Goal: Task Accomplishment & Management: Complete application form

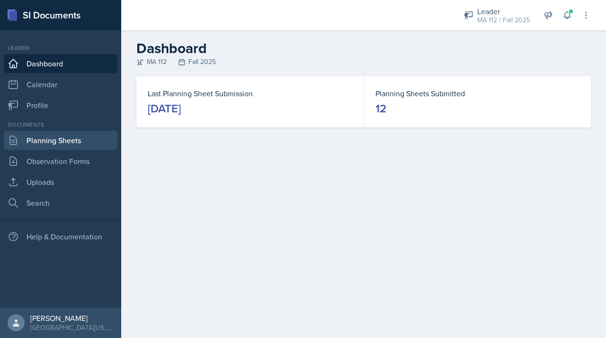
click at [41, 140] on link "Planning Sheets" at bounding box center [61, 140] width 114 height 19
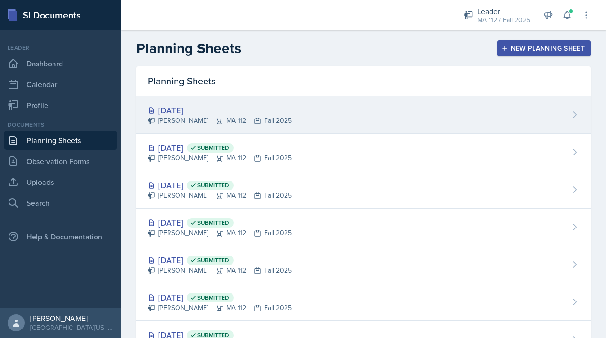
click at [207, 108] on div "[DATE]" at bounding box center [220, 110] width 144 height 13
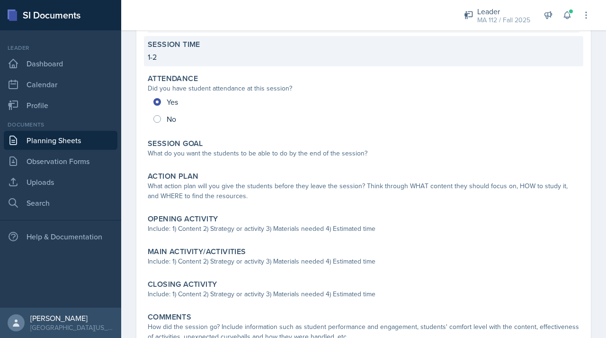
scroll to position [95, 0]
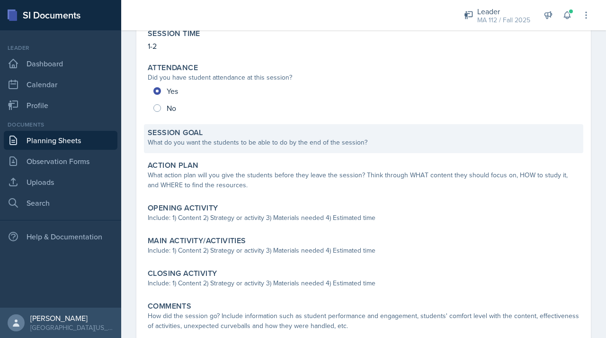
click at [172, 135] on label "Session Goal" at bounding box center [175, 132] width 55 height 9
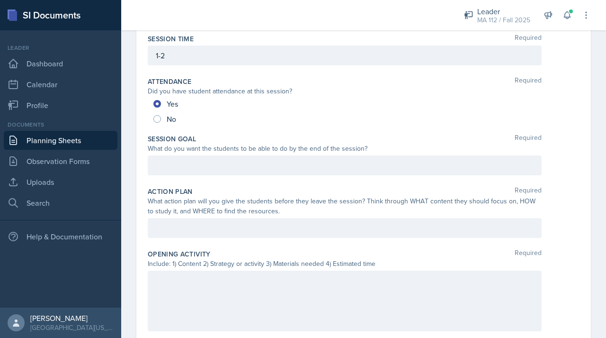
click at [179, 168] on div at bounding box center [345, 165] width 394 height 20
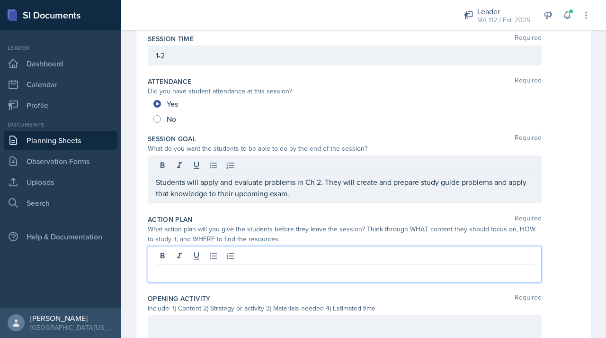
click at [215, 259] on div at bounding box center [345, 264] width 394 height 36
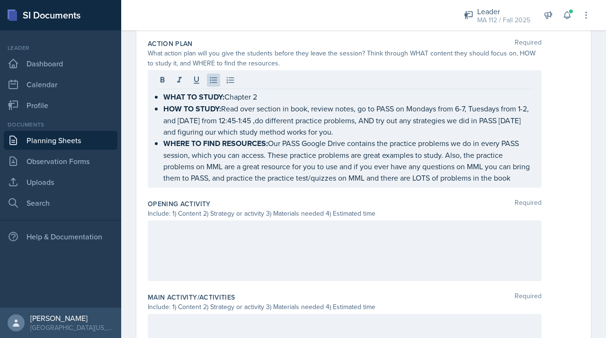
click at [198, 267] on div at bounding box center [345, 250] width 394 height 61
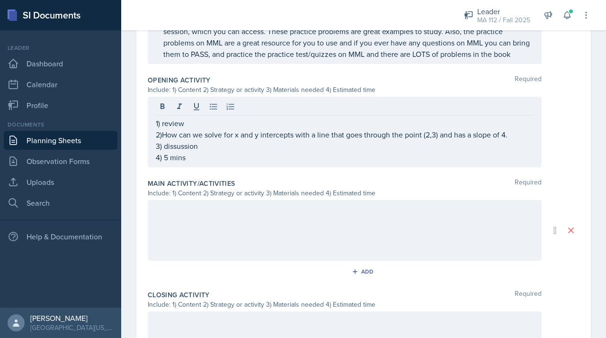
click at [181, 230] on div at bounding box center [345, 230] width 394 height 61
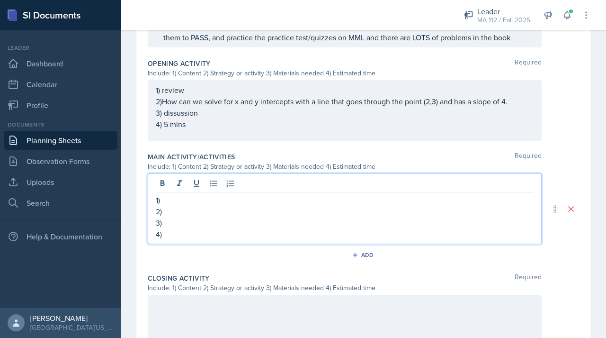
click at [171, 192] on div at bounding box center [345, 185] width 378 height 16
click at [170, 206] on p "1)" at bounding box center [345, 199] width 378 height 11
click at [173, 319] on div at bounding box center [345, 325] width 394 height 61
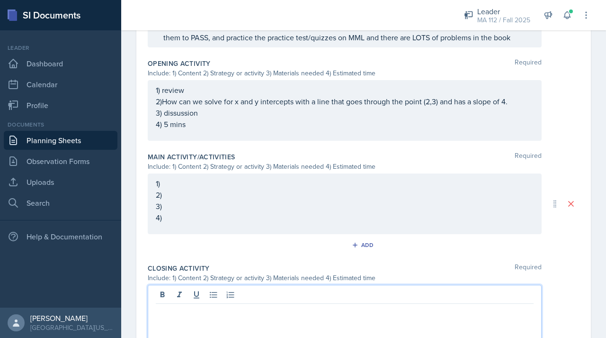
click at [184, 204] on div "1) 2) 3) 4)" at bounding box center [345, 203] width 394 height 61
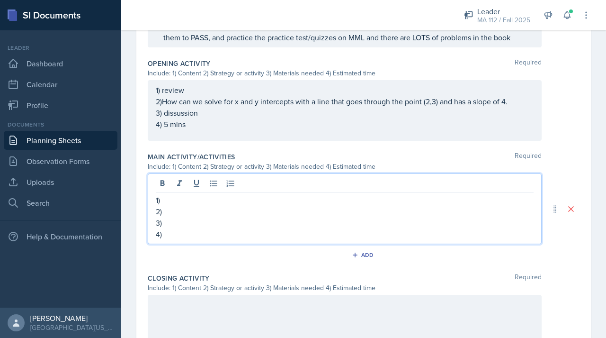
click at [179, 206] on p "1)" at bounding box center [345, 199] width 378 height 11
click at [176, 217] on p "2)" at bounding box center [345, 211] width 378 height 11
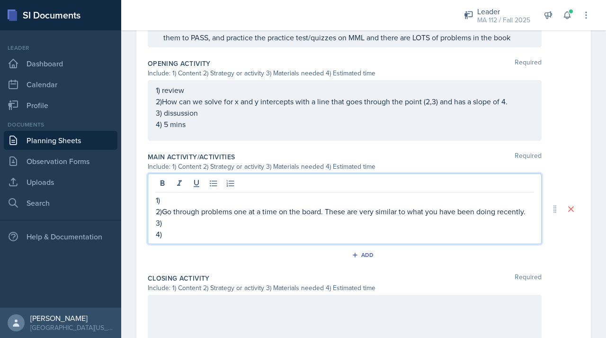
click at [181, 206] on p "1)" at bounding box center [345, 199] width 378 height 11
click at [189, 228] on p "3)" at bounding box center [345, 222] width 378 height 11
click at [175, 240] on p "4)" at bounding box center [345, 233] width 378 height 11
click at [176, 240] on p "4) 40 mins" at bounding box center [345, 233] width 378 height 11
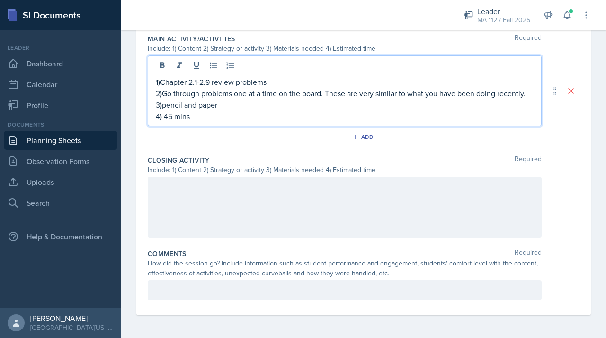
click at [186, 216] on div at bounding box center [345, 207] width 394 height 61
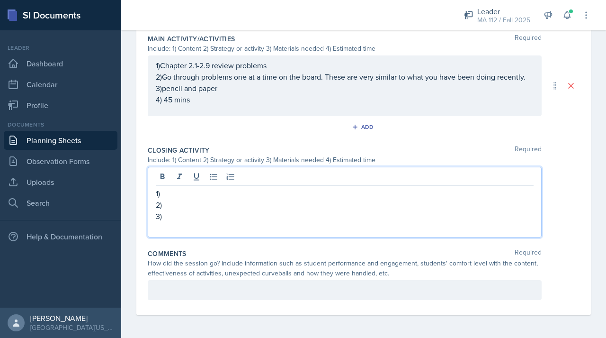
scroll to position [511, 0]
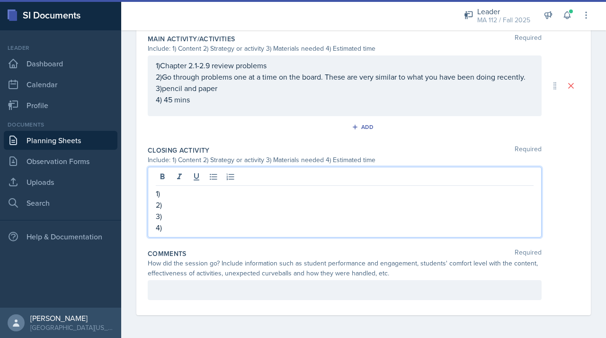
click at [172, 198] on p "1)" at bounding box center [345, 193] width 378 height 11
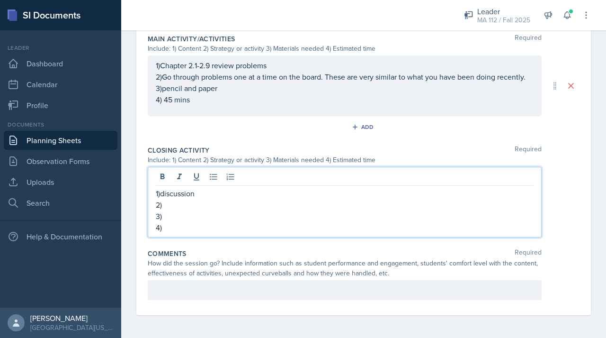
click at [162, 214] on p "3)" at bounding box center [345, 215] width 378 height 11
click at [171, 208] on p "2)" at bounding box center [345, 204] width 378 height 11
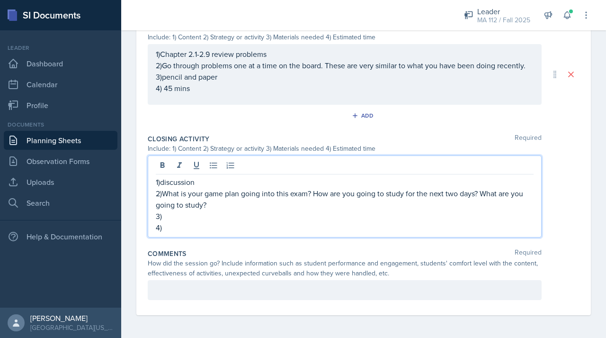
click at [171, 221] on p "3)" at bounding box center [345, 215] width 378 height 11
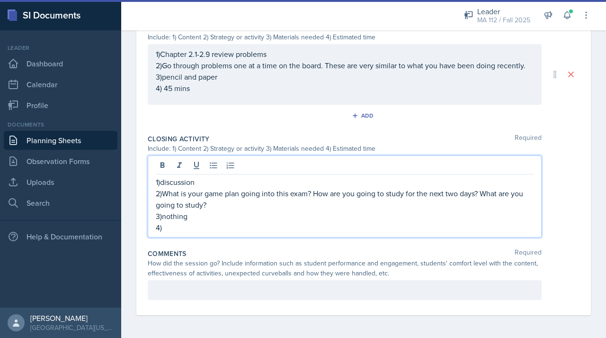
click at [170, 233] on p "4)" at bounding box center [345, 227] width 378 height 11
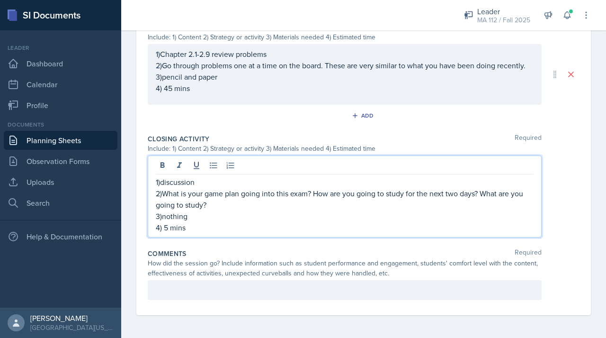
click at [162, 298] on div at bounding box center [345, 290] width 394 height 20
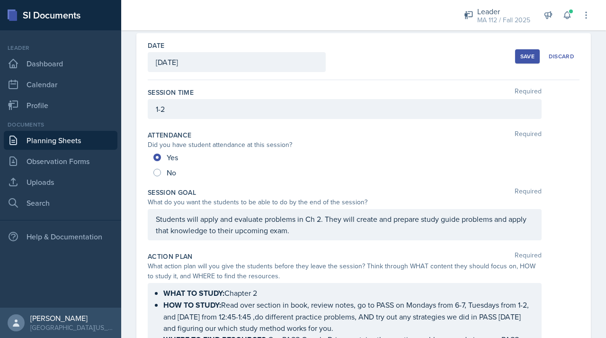
scroll to position [0, 0]
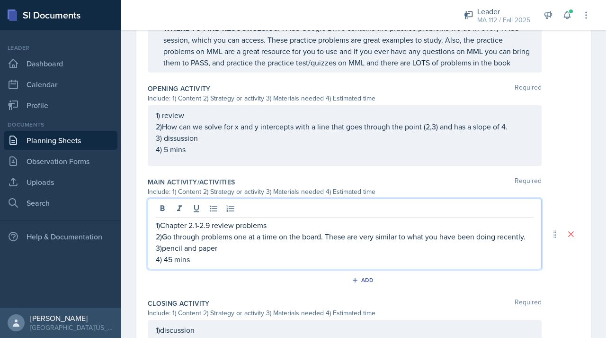
click at [381, 265] on p "4) 45 mins" at bounding box center [345, 258] width 378 height 11
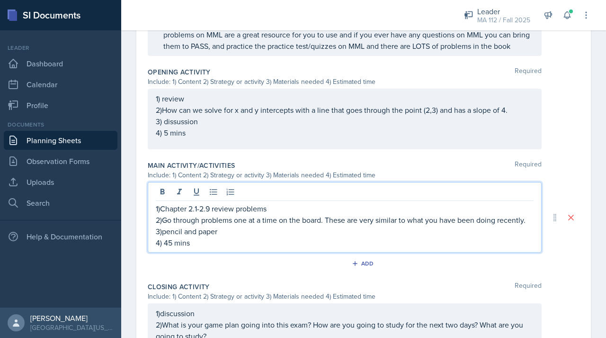
click at [445, 214] on p "1)Chapter 2.1-2.9 review problems" at bounding box center [345, 208] width 378 height 11
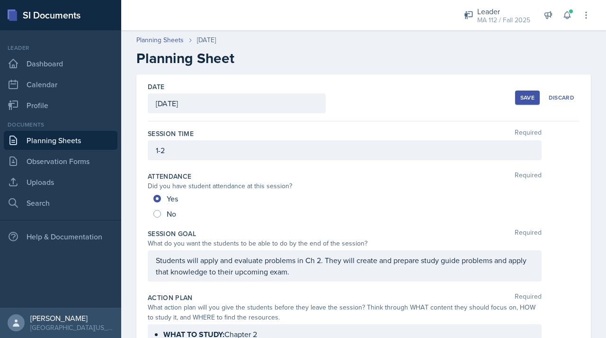
click at [522, 99] on div "Save" at bounding box center [528, 98] width 14 height 8
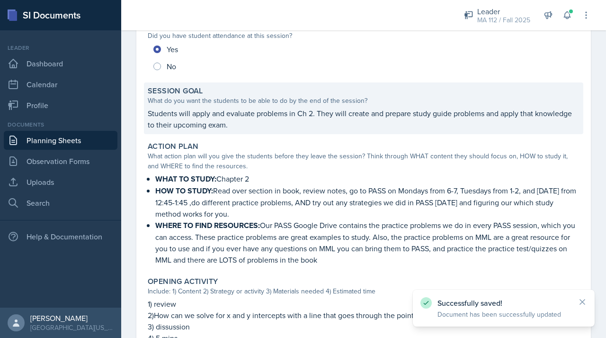
scroll to position [428, 0]
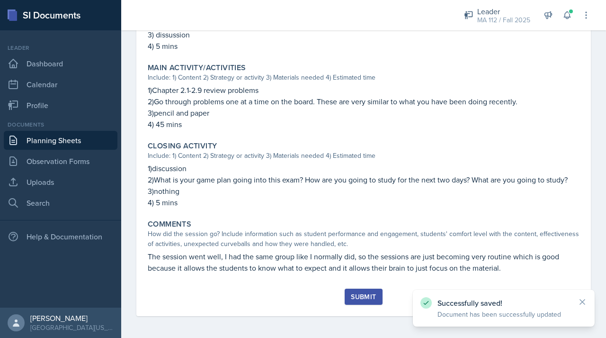
click at [362, 300] on button "Submit" at bounding box center [363, 296] width 37 height 16
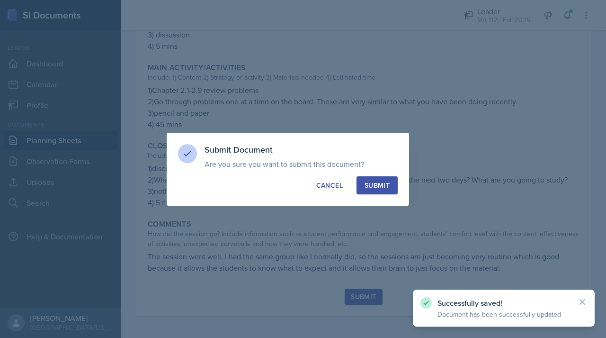
click at [387, 179] on button "Submit" at bounding box center [377, 185] width 41 height 18
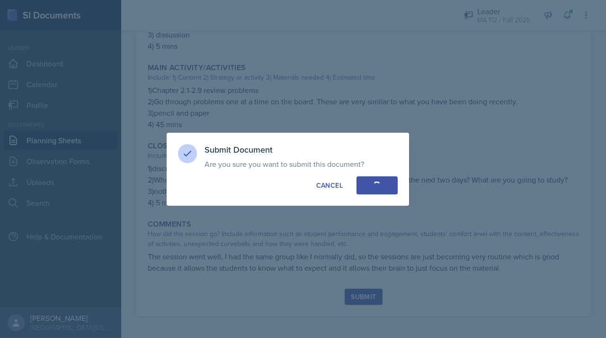
radio input "true"
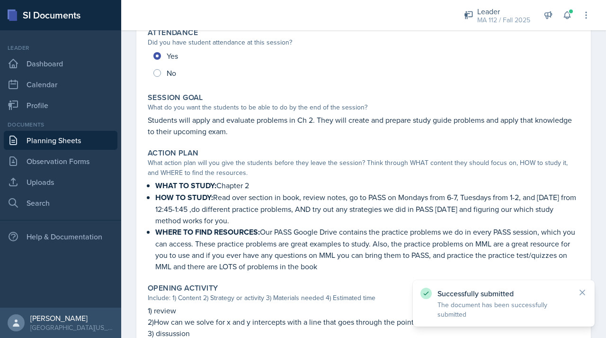
scroll to position [0, 0]
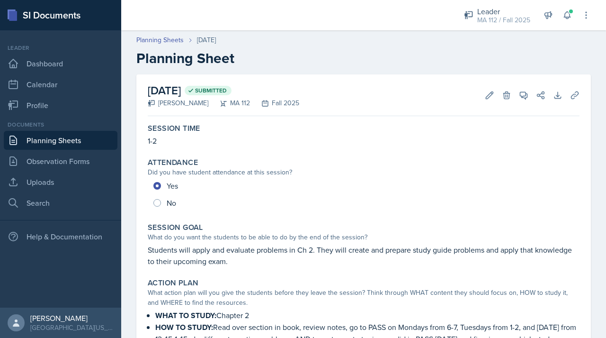
click at [66, 141] on link "Planning Sheets" at bounding box center [61, 140] width 114 height 19
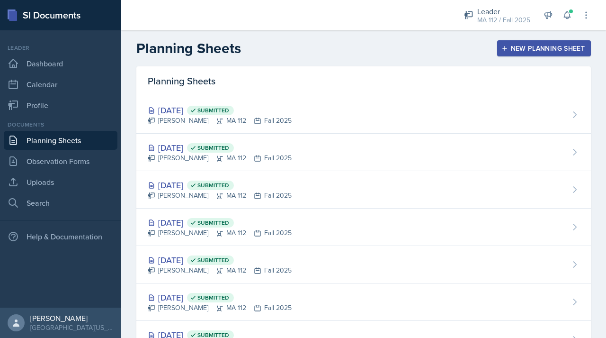
click at [522, 47] on div "New Planning Sheet" at bounding box center [544, 49] width 81 height 8
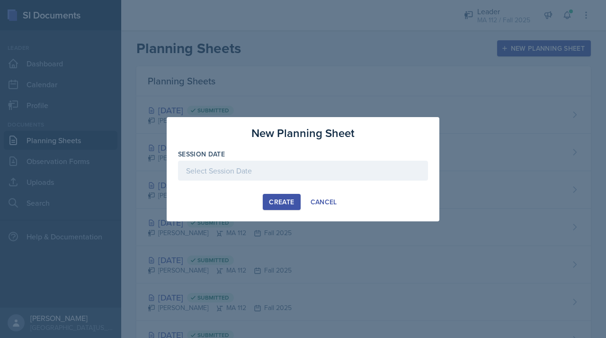
click at [245, 174] on div at bounding box center [303, 171] width 250 height 20
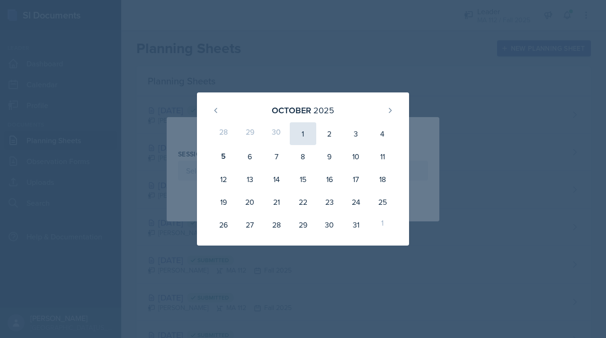
click at [304, 134] on div "1" at bounding box center [303, 133] width 27 height 23
type input "[DATE]"
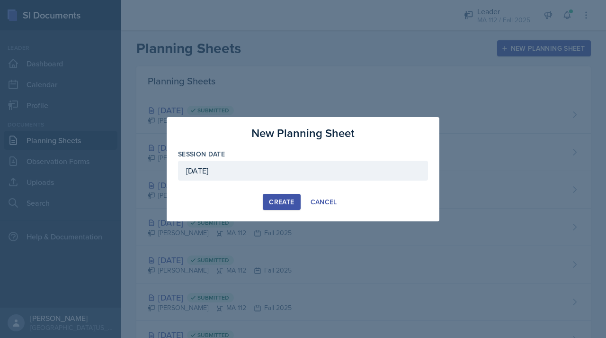
click at [281, 194] on button "Create" at bounding box center [281, 202] width 37 height 16
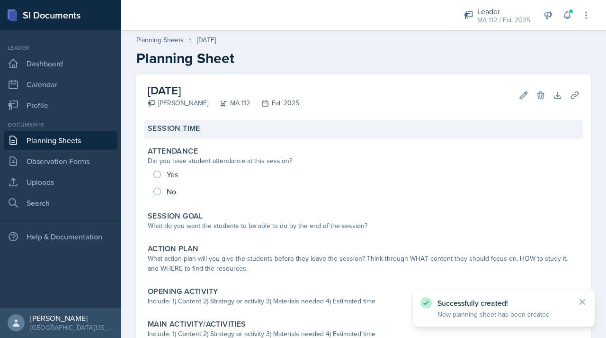
click at [188, 131] on label "Session Time" at bounding box center [174, 128] width 53 height 9
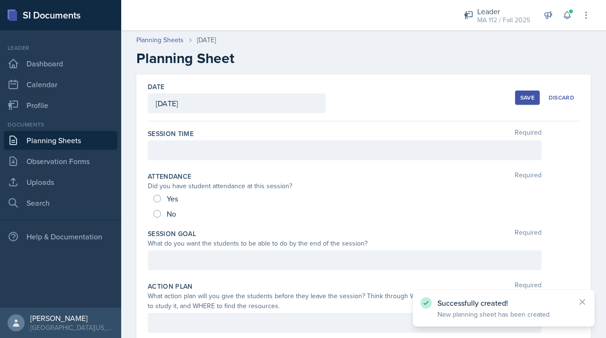
click at [185, 151] on div at bounding box center [345, 150] width 394 height 20
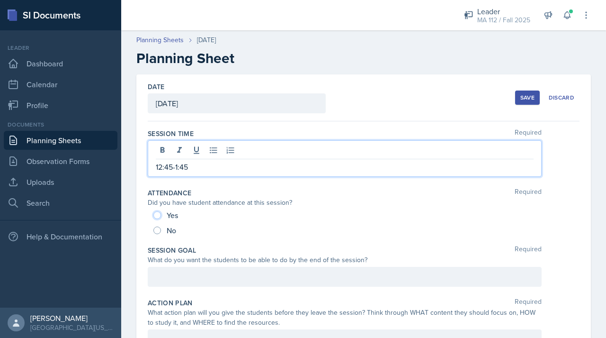
click at [160, 213] on input "Yes" at bounding box center [157, 215] width 8 height 8
radio input "true"
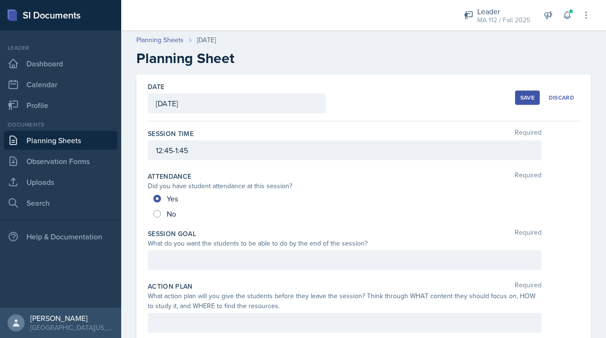
click at [163, 268] on div at bounding box center [345, 260] width 394 height 20
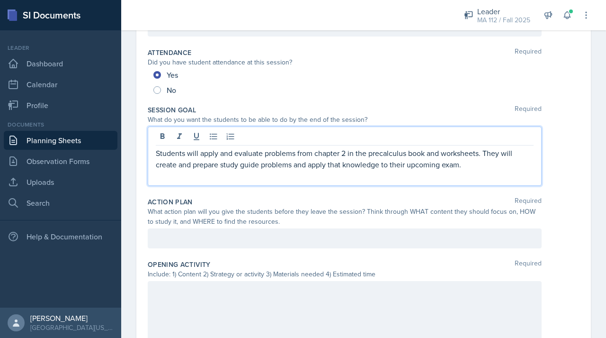
scroll to position [128, 0]
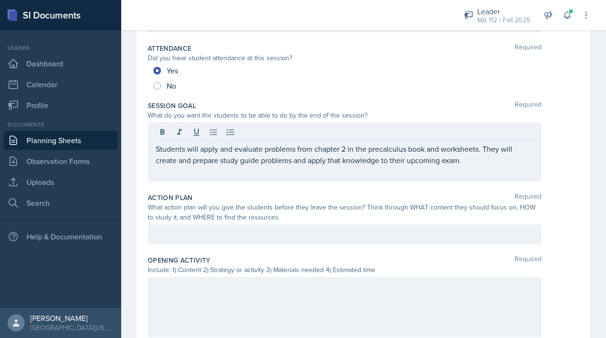
click at [171, 242] on div at bounding box center [345, 234] width 394 height 20
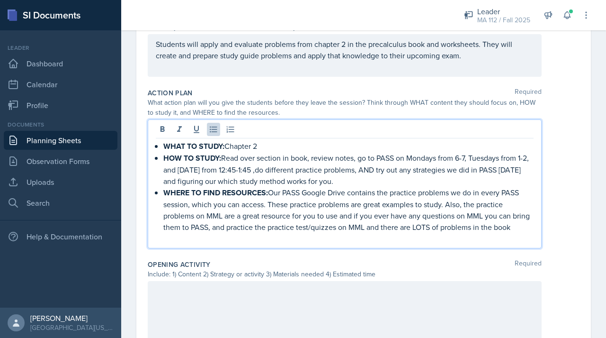
scroll to position [222, 0]
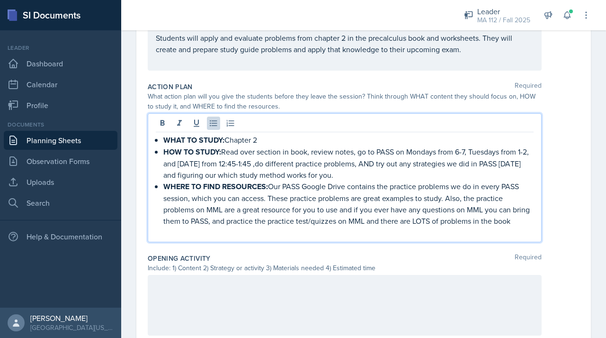
click at [202, 324] on div at bounding box center [345, 305] width 394 height 61
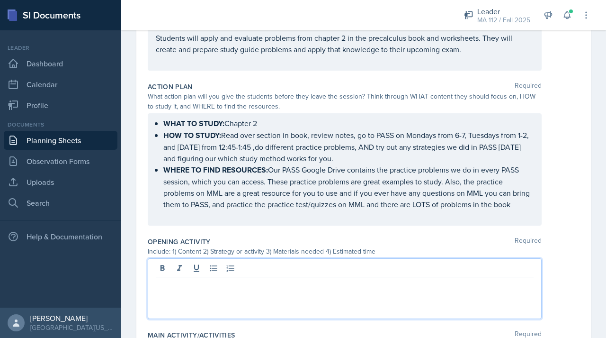
scroll to position [239, 0]
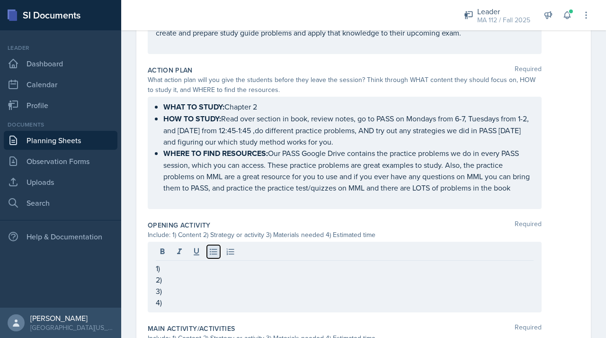
click at [219, 258] on button at bounding box center [213, 251] width 13 height 13
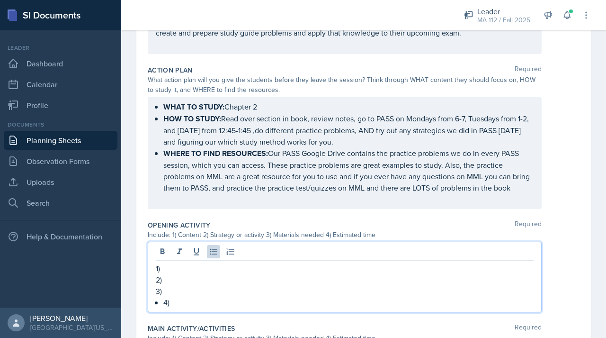
click at [214, 261] on div at bounding box center [345, 253] width 378 height 16
click at [215, 256] on icon at bounding box center [213, 251] width 9 height 9
click at [170, 274] on p "1)" at bounding box center [345, 267] width 378 height 11
click at [167, 285] on p "2)" at bounding box center [345, 279] width 378 height 11
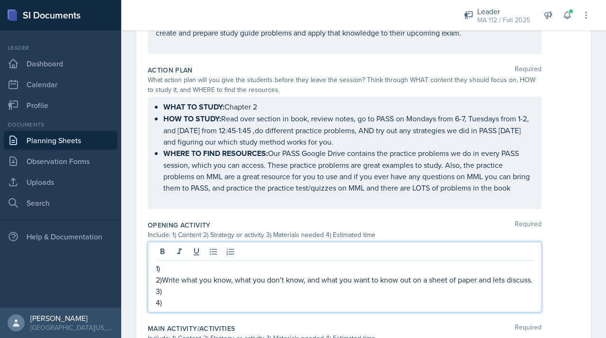
click at [179, 274] on p "1)" at bounding box center [345, 267] width 378 height 11
click at [176, 297] on p "3)" at bounding box center [345, 290] width 378 height 11
click at [171, 308] on p "4)" at bounding box center [345, 302] width 378 height 11
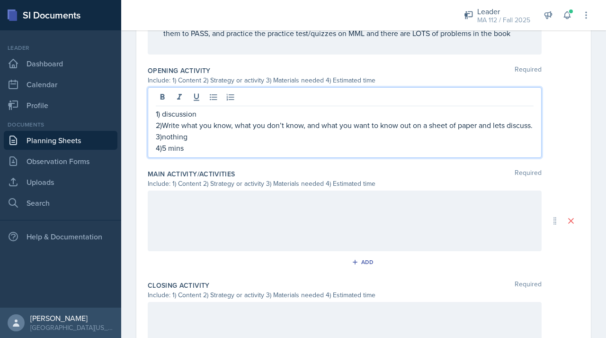
click at [277, 230] on div at bounding box center [345, 220] width 394 height 61
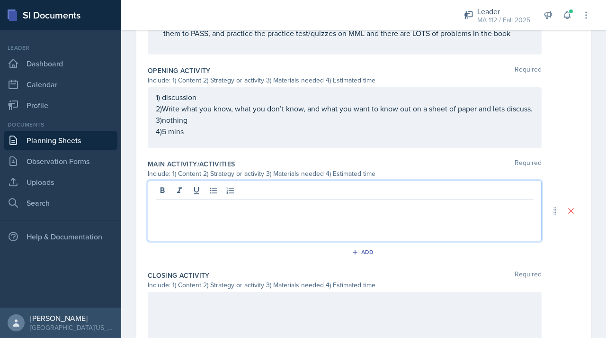
scroll to position [410, 0]
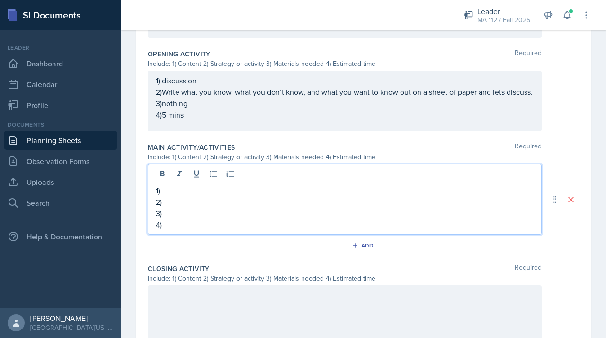
click at [178, 183] on div at bounding box center [345, 175] width 378 height 16
click at [173, 207] on p "2)" at bounding box center [345, 201] width 378 height 11
click at [170, 196] on p "1)" at bounding box center [345, 190] width 378 height 11
click at [167, 196] on p "1)" at bounding box center [345, 190] width 378 height 11
click at [168, 207] on p "2)" at bounding box center [345, 201] width 378 height 11
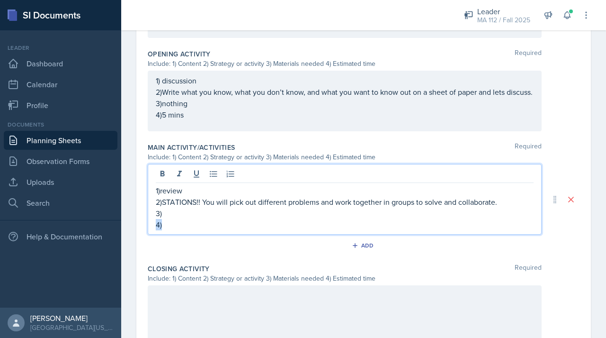
click at [183, 230] on p "4)" at bounding box center [345, 224] width 378 height 11
click at [182, 219] on p "3)" at bounding box center [345, 212] width 378 height 11
click at [169, 230] on p "4)" at bounding box center [345, 224] width 378 height 11
click at [163, 317] on div at bounding box center [345, 315] width 394 height 61
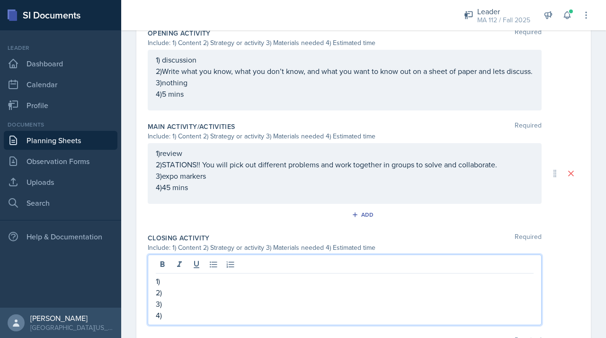
scroll to position [533, 0]
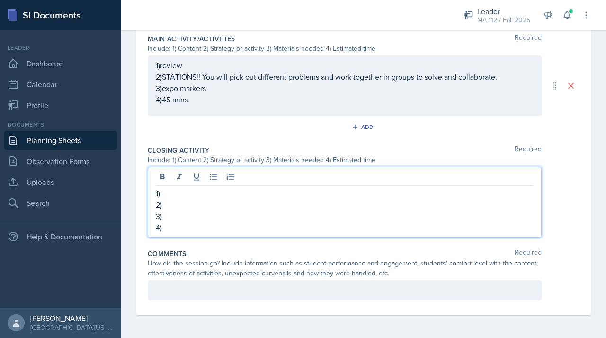
click at [185, 189] on p "1)" at bounding box center [345, 193] width 378 height 11
click at [171, 205] on p "2)" at bounding box center [345, 204] width 378 height 11
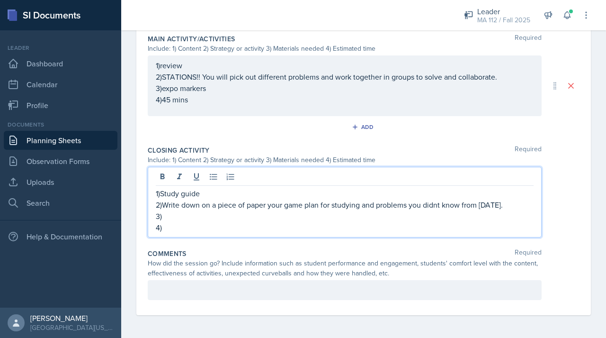
click at [176, 215] on p "3)" at bounding box center [345, 215] width 378 height 11
click at [170, 232] on p "4)" at bounding box center [345, 227] width 378 height 11
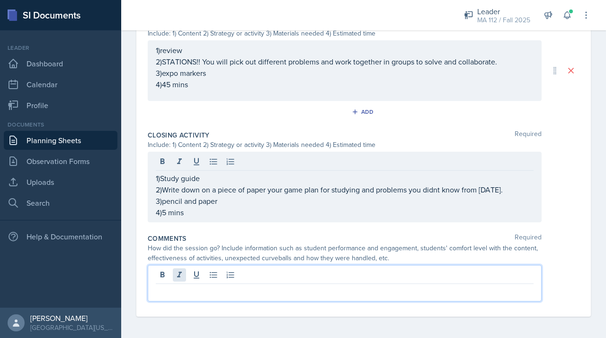
click at [178, 291] on div at bounding box center [345, 283] width 394 height 36
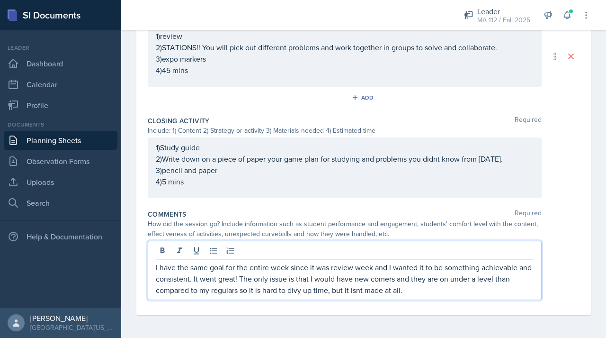
scroll to position [562, 0]
drag, startPoint x: 385, startPoint y: 295, endPoint x: 368, endPoint y: 293, distance: 17.2
click at [368, 293] on p "I have the same goal for the entire week since it was review week and I wanted …" at bounding box center [345, 278] width 378 height 34
click at [416, 287] on p "I have the same goal for the entire week since it was review week and I wanted …" at bounding box center [345, 278] width 378 height 34
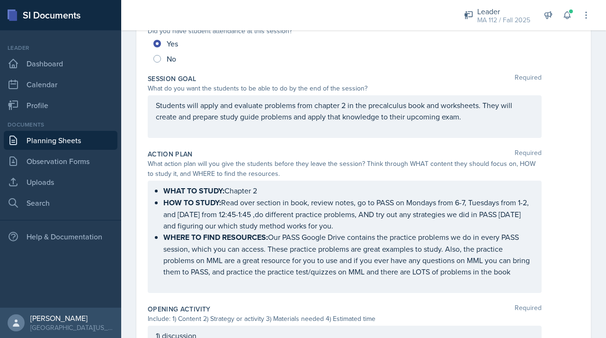
scroll to position [59, 0]
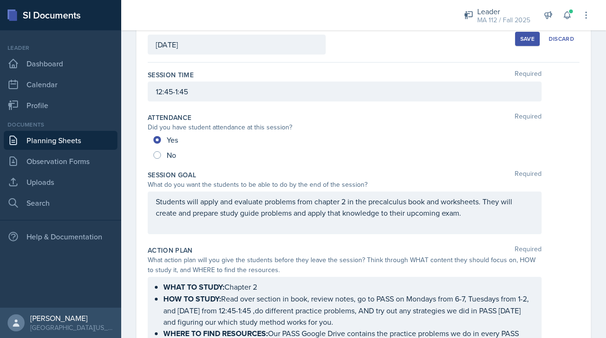
click at [519, 44] on button "Save" at bounding box center [527, 39] width 25 height 14
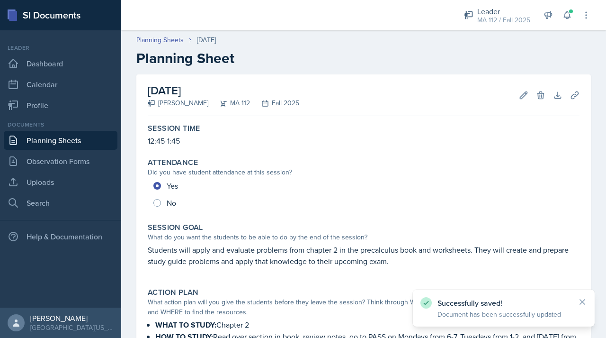
scroll to position [459, 0]
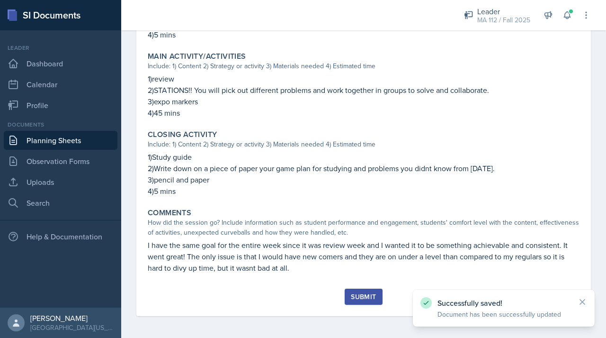
click at [354, 303] on button "Submit" at bounding box center [363, 296] width 37 height 16
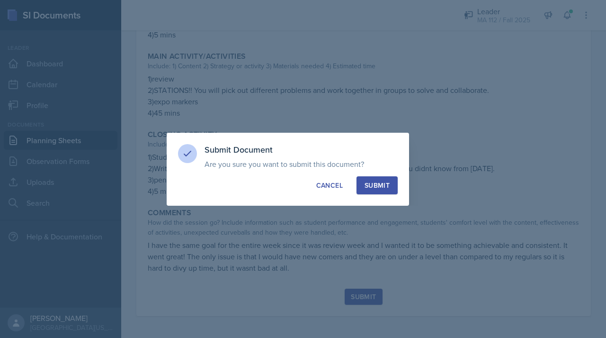
click at [358, 189] on button "Submit" at bounding box center [377, 185] width 41 height 18
radio input "true"
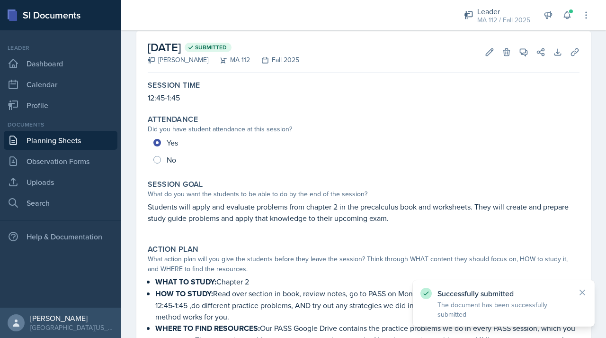
scroll to position [0, 0]
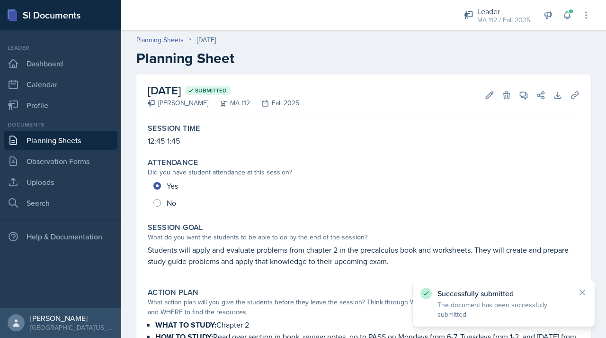
click at [77, 136] on link "Planning Sheets" at bounding box center [61, 140] width 114 height 19
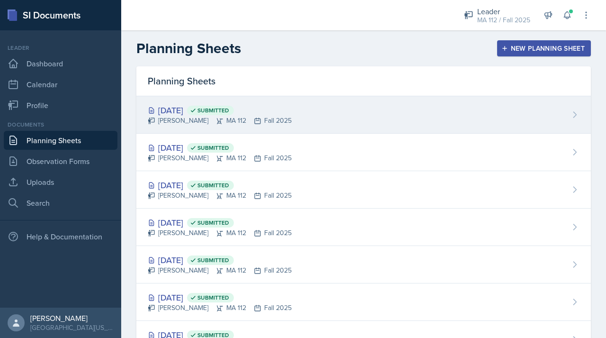
click at [396, 100] on div "[DATE] Submitted [PERSON_NAME] MA 112 Fall 2025" at bounding box center [363, 114] width 455 height 37
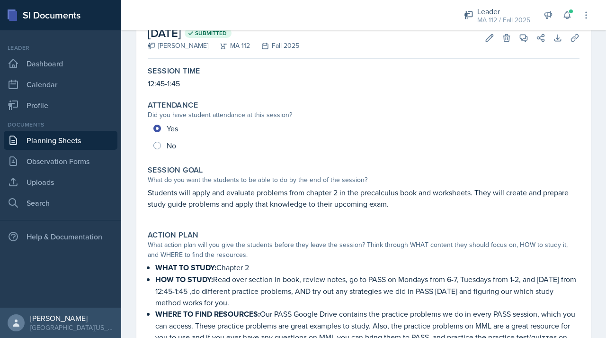
scroll to position [72, 0]
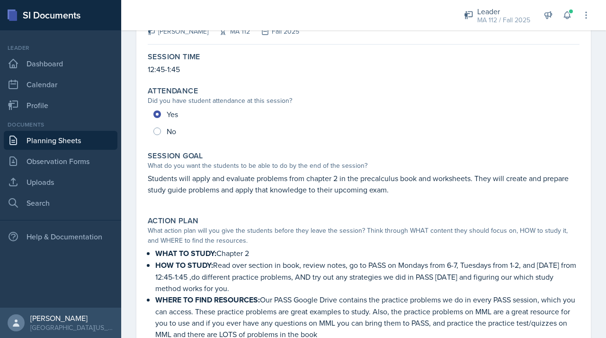
drag, startPoint x: 149, startPoint y: 179, endPoint x: 442, endPoint y: 189, distance: 293.4
click at [447, 192] on p "Students will apply and evaluate problems from chapter 2 in the precalculus boo…" at bounding box center [364, 183] width 432 height 23
copy p "Students will apply and evaluate problems from chapter 2 in the precalculus boo…"
click at [78, 138] on link "Planning Sheets" at bounding box center [61, 140] width 114 height 19
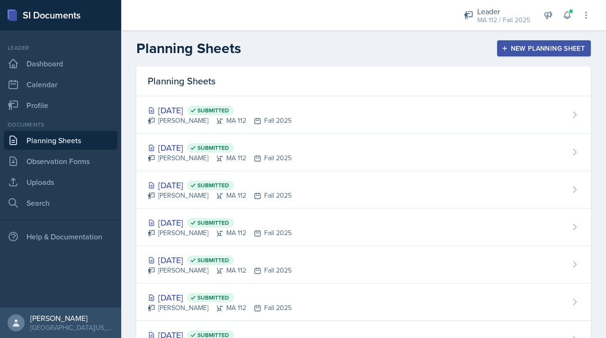
click at [549, 43] on button "New Planning Sheet" at bounding box center [544, 48] width 94 height 16
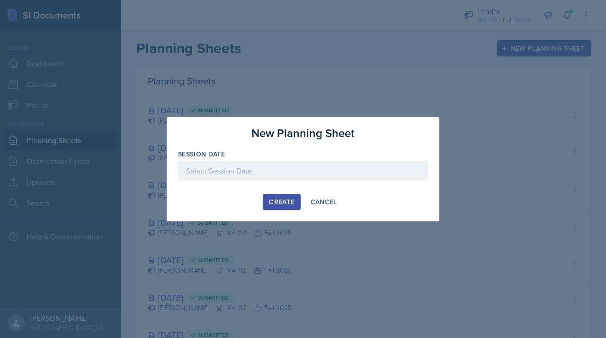
click at [267, 180] on div at bounding box center [303, 184] width 250 height 9
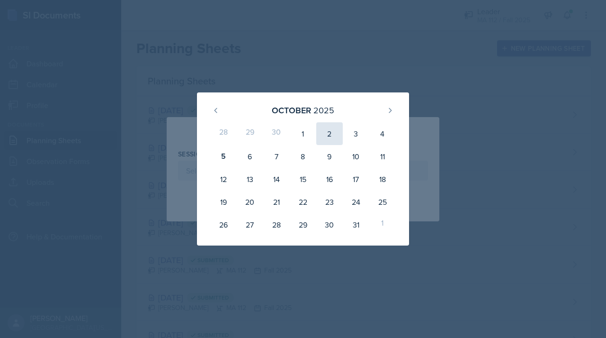
click at [326, 138] on div "2" at bounding box center [329, 133] width 27 height 23
type input "[DATE]"
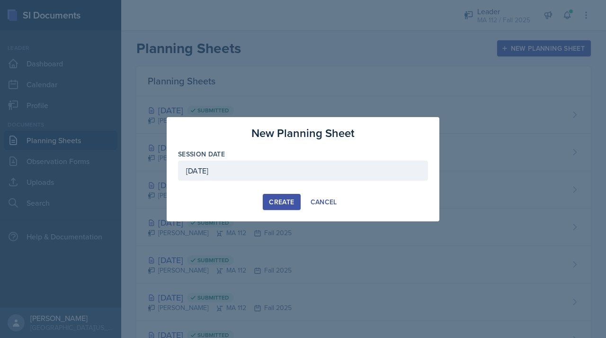
click at [280, 198] on div "Create" at bounding box center [281, 202] width 25 height 8
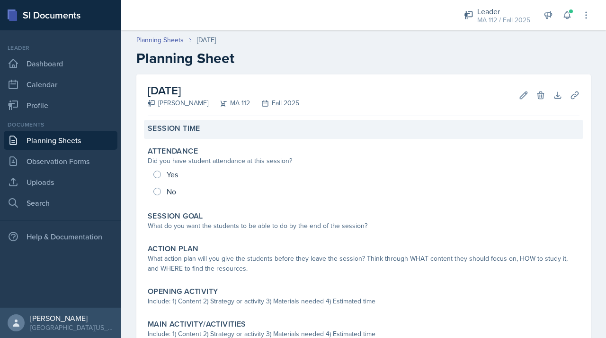
click at [171, 122] on div "Session Time" at bounding box center [364, 129] width 440 height 19
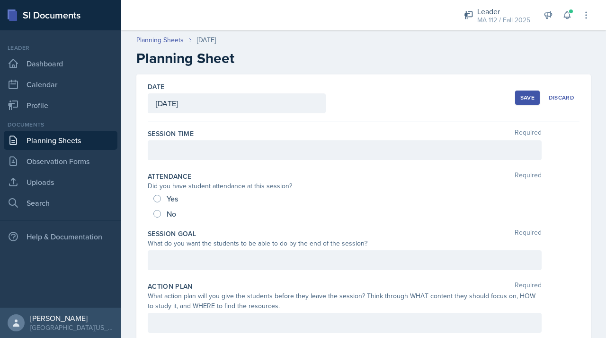
click at [183, 149] on div at bounding box center [345, 150] width 394 height 20
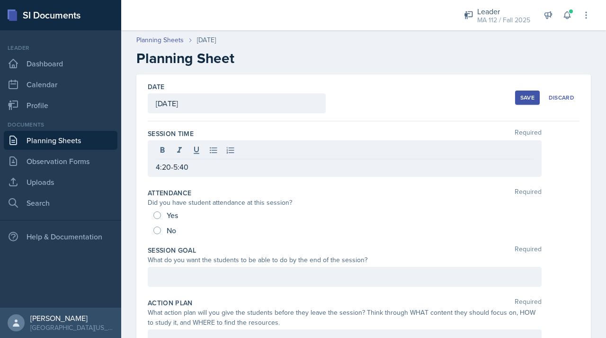
click at [167, 213] on span "Yes" at bounding box center [172, 214] width 11 height 9
click at [161, 213] on input "Yes" at bounding box center [157, 215] width 8 height 8
radio input "true"
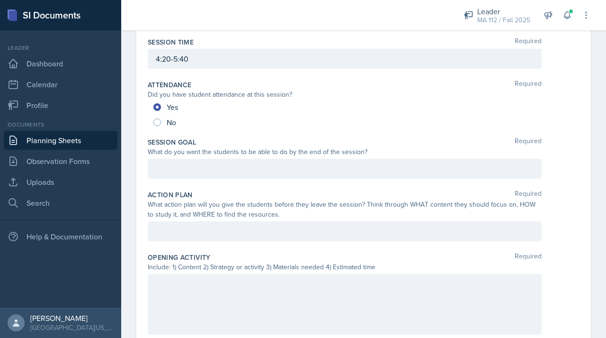
click at [171, 162] on div at bounding box center [345, 169] width 394 height 20
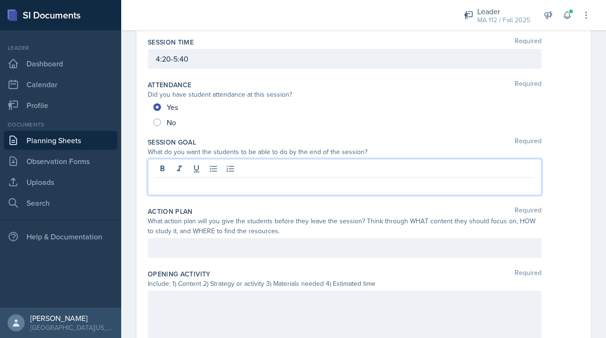
scroll to position [108, 0]
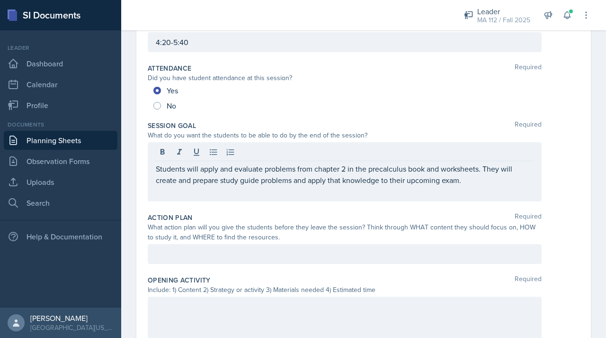
click at [163, 261] on div at bounding box center [345, 254] width 394 height 20
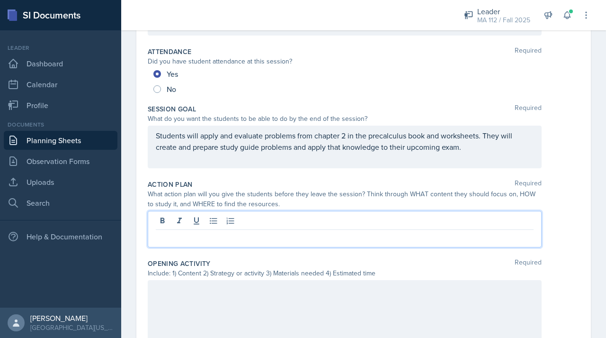
scroll to position [0, 0]
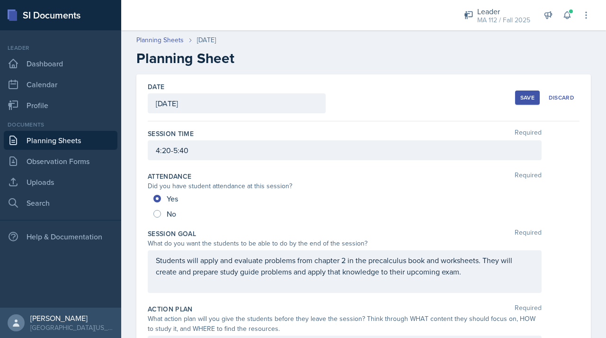
click at [522, 99] on div "Save" at bounding box center [528, 98] width 14 height 8
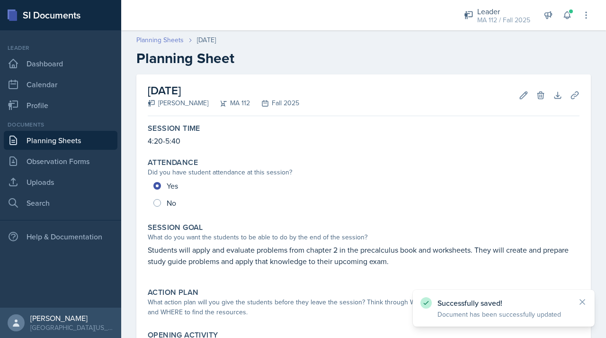
click at [171, 40] on link "Planning Sheets" at bounding box center [159, 40] width 47 height 10
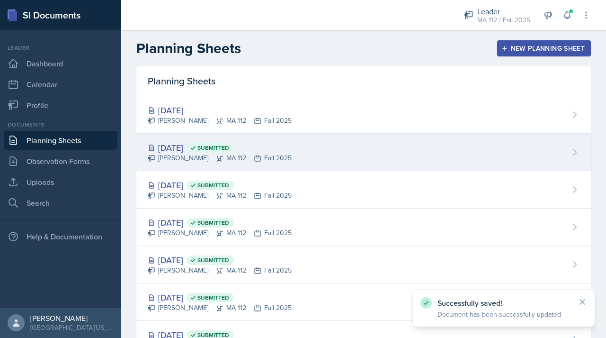
click at [188, 150] on div "[DATE] Submitted" at bounding box center [220, 147] width 144 height 13
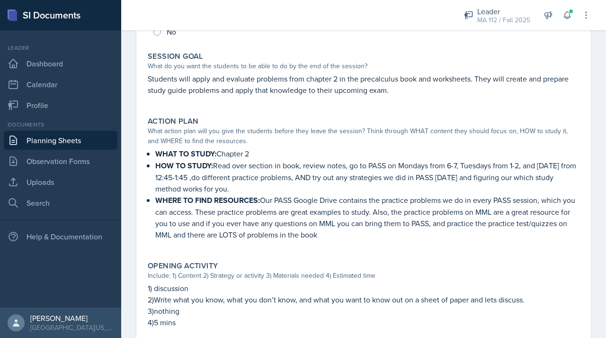
scroll to position [240, 0]
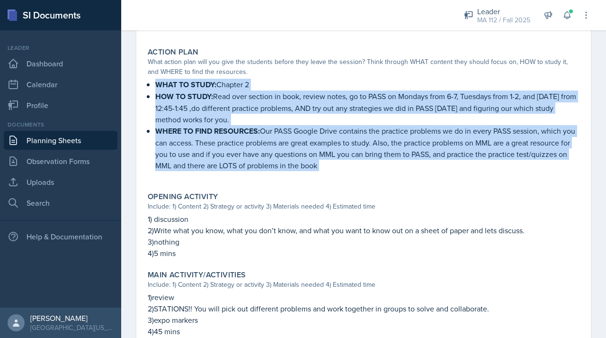
drag, startPoint x: 157, startPoint y: 82, endPoint x: 357, endPoint y: 188, distance: 225.9
click at [357, 188] on div "Session Time 12:45-1:45 Attendance Did you have student attendance at this sess…" at bounding box center [364, 193] width 432 height 627
click at [358, 188] on div "Opening Activity Include: 1) Content 2) Strategy or activity 3) Materials neede…" at bounding box center [364, 225] width 440 height 74
drag, startPoint x: 373, startPoint y: 170, endPoint x: 139, endPoint y: 83, distance: 249.5
click at [139, 83] on div "[DATE] Submitted [PERSON_NAME] MA 112 Fall 2025 Edit Delete View Comments Comme…" at bounding box center [363, 170] width 455 height 673
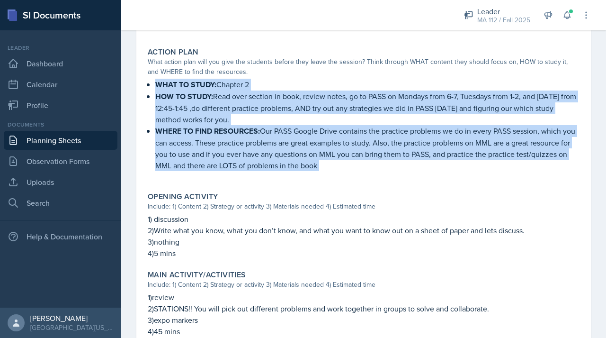
copy ul "WHAT TO STUDY: Chapter 2 HOW TO STUDY: Read over section in book, review notes,…"
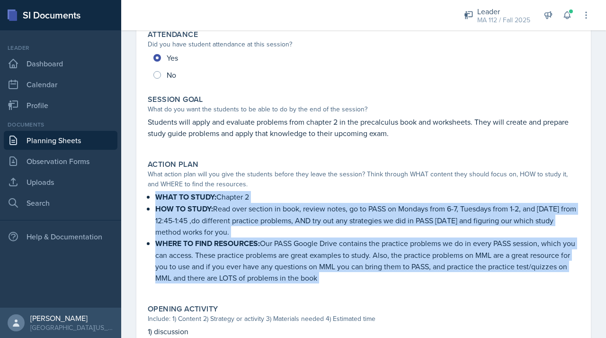
scroll to position [0, 0]
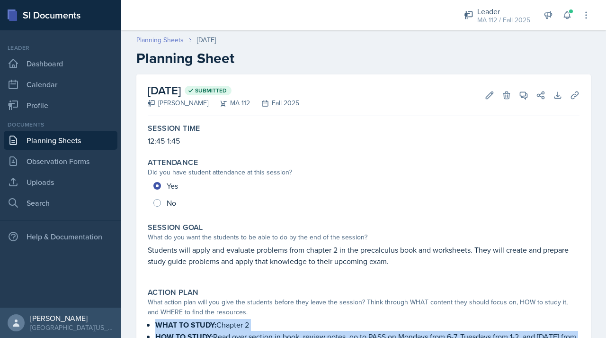
click at [169, 41] on link "Planning Sheets" at bounding box center [159, 40] width 47 height 10
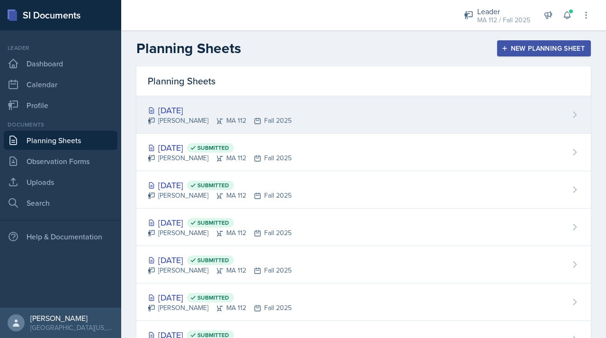
click at [187, 106] on div "[DATE]" at bounding box center [220, 110] width 144 height 13
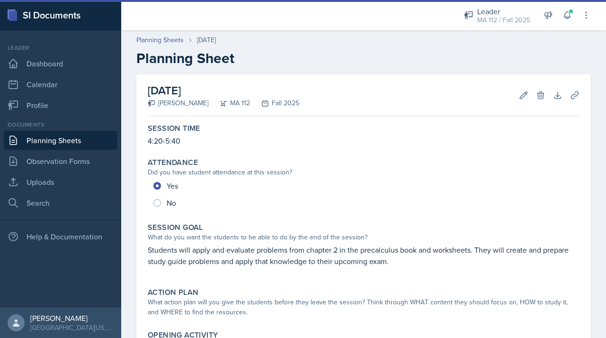
scroll to position [187, 0]
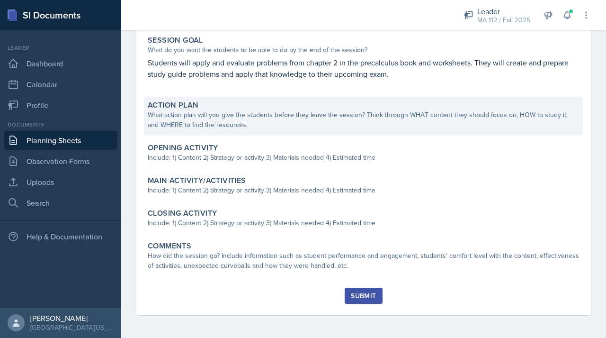
click at [220, 123] on div "What action plan will you give the students before they leave the session? Thin…" at bounding box center [364, 120] width 432 height 20
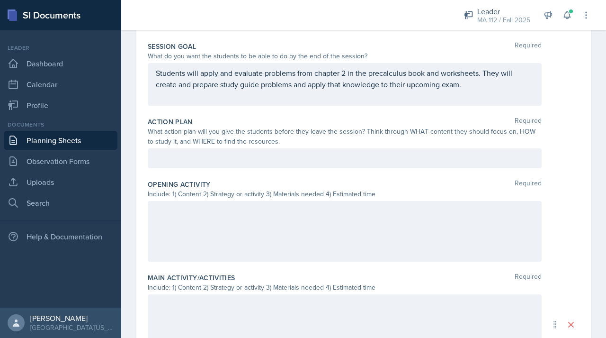
click at [185, 157] on div at bounding box center [345, 158] width 394 height 20
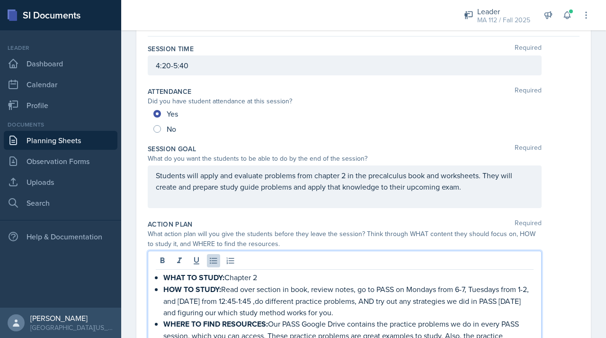
scroll to position [0, 0]
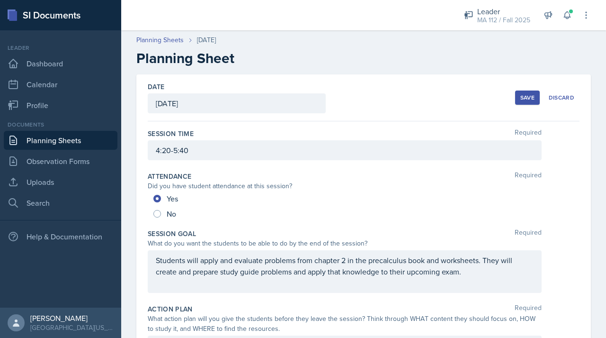
click at [521, 101] on div "Save" at bounding box center [528, 98] width 14 height 8
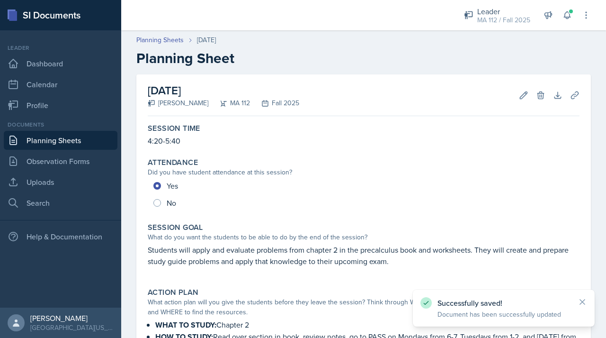
click at [174, 46] on div "Planning Sheets [DATE] Planning Sheet" at bounding box center [363, 51] width 485 height 32
click at [174, 44] on link "Planning Sheets" at bounding box center [159, 40] width 47 height 10
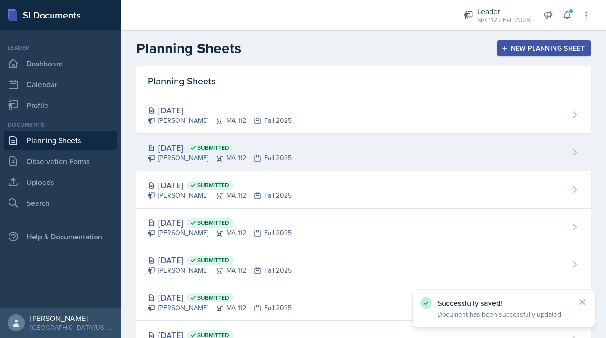
click at [190, 141] on div "[DATE] Submitted" at bounding box center [220, 147] width 144 height 13
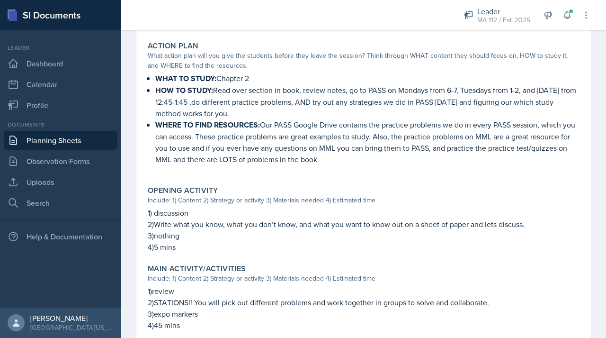
scroll to position [253, 0]
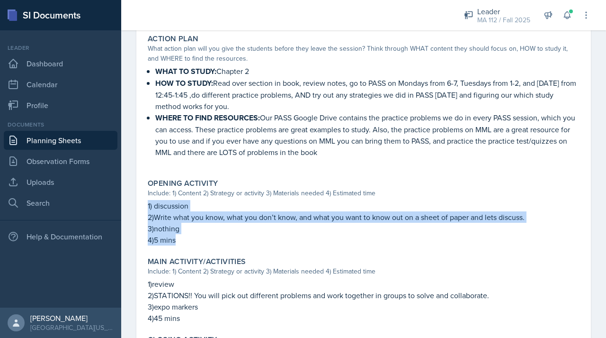
drag, startPoint x: 148, startPoint y: 204, endPoint x: 182, endPoint y: 240, distance: 48.9
click at [182, 240] on div "1) discussion 2)Write what you know, what you don’t know, and what you want to …" at bounding box center [364, 222] width 432 height 45
copy div "1) discussion 2)Write what you know, what you don’t know, and what you want to …"
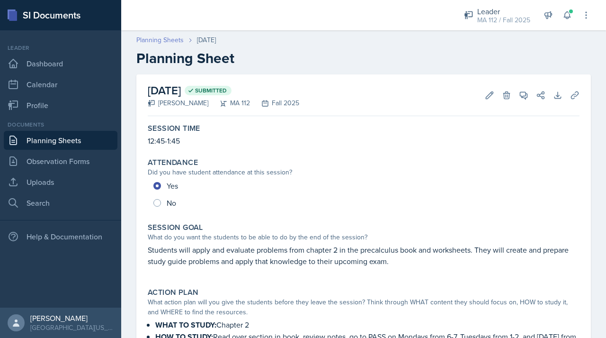
click at [170, 36] on link "Planning Sheets" at bounding box center [159, 40] width 47 height 10
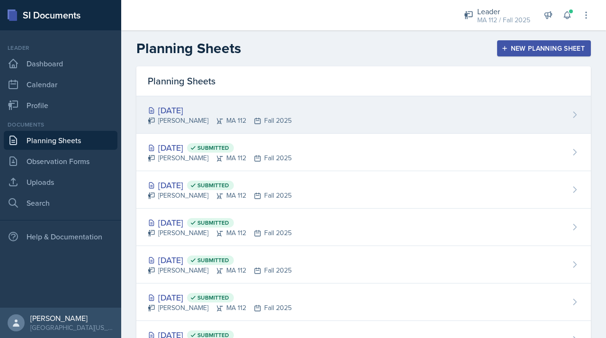
click at [183, 111] on div "[DATE]" at bounding box center [220, 110] width 144 height 13
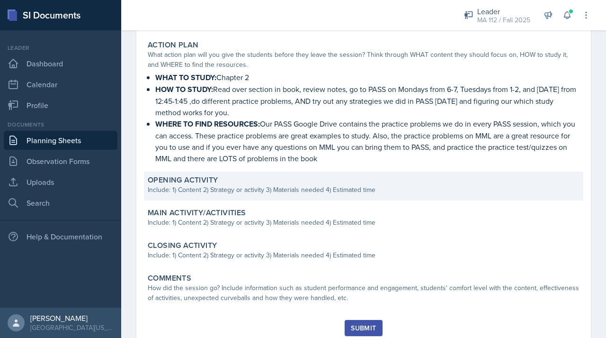
click at [193, 185] on div "Include: 1) Content 2) Strategy or activity 3) Materials needed 4) Estimated ti…" at bounding box center [364, 190] width 432 height 10
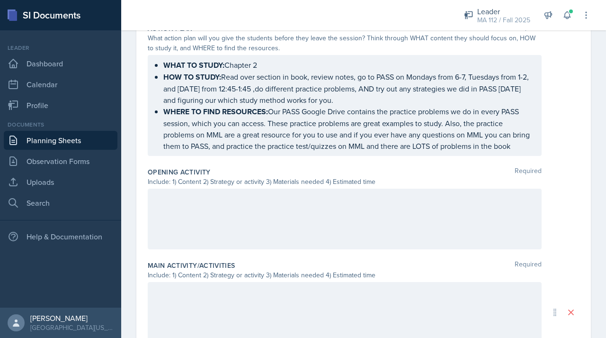
click at [177, 218] on div at bounding box center [345, 219] width 394 height 61
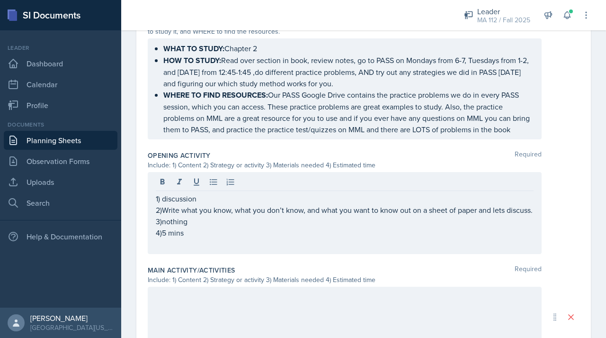
click at [224, 328] on div at bounding box center [345, 317] width 394 height 61
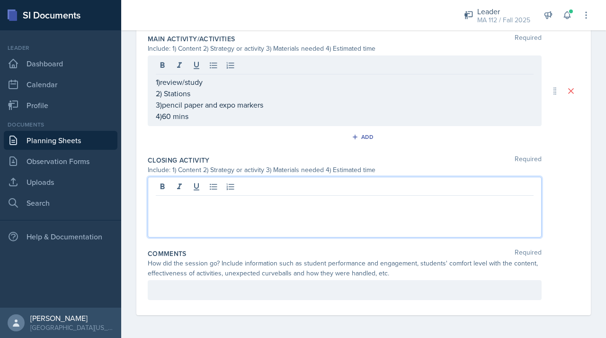
scroll to position [523, 0]
click at [187, 201] on p at bounding box center [345, 203] width 378 height 11
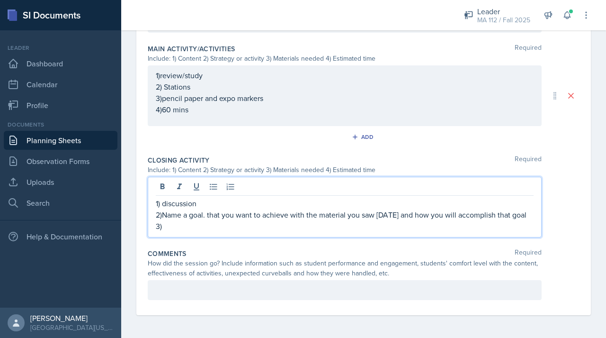
click at [208, 216] on p "2)Name a goal. that you want to achieve with the material you saw [DATE] and ho…" at bounding box center [345, 214] width 378 height 11
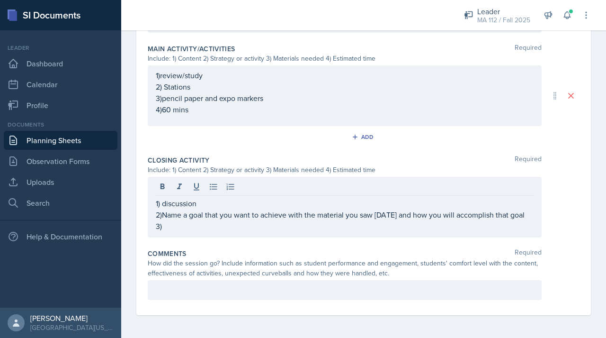
click at [196, 233] on div "1) discussion 2)Name a goal that you want to achieve with the material you saw …" at bounding box center [345, 207] width 394 height 61
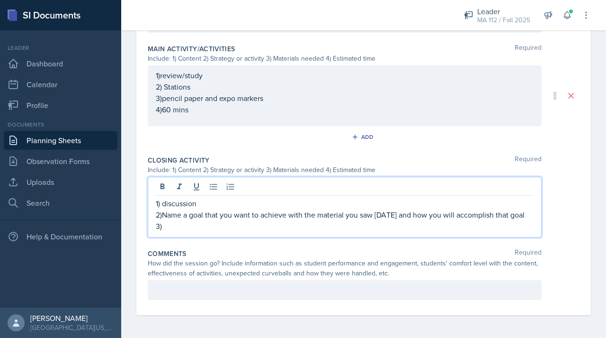
click at [171, 232] on div "1) discussion 2)Name a goal that you want to achieve with the material you saw …" at bounding box center [345, 207] width 394 height 61
click at [157, 224] on p "3)" at bounding box center [345, 225] width 378 height 11
click at [166, 226] on p "3)" at bounding box center [345, 225] width 378 height 11
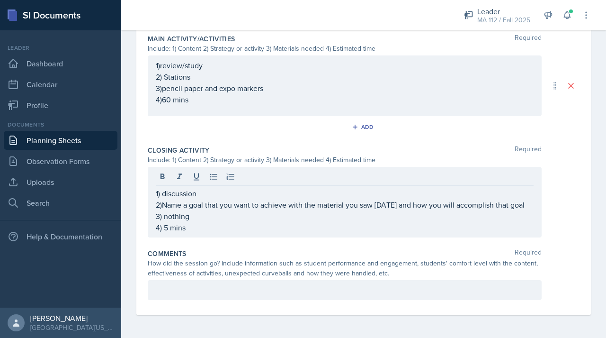
click at [284, 278] on div "How did the session go? Include information such as student performance and eng…" at bounding box center [345, 268] width 394 height 20
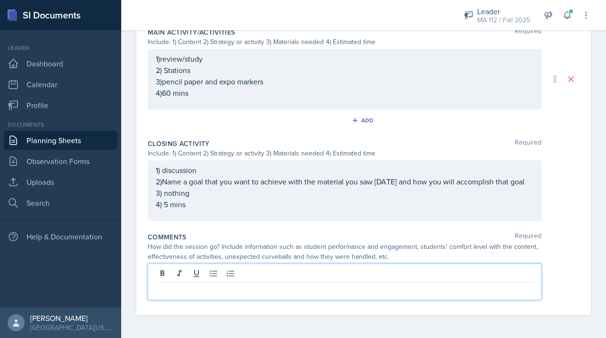
click at [279, 289] on div at bounding box center [345, 281] width 394 height 36
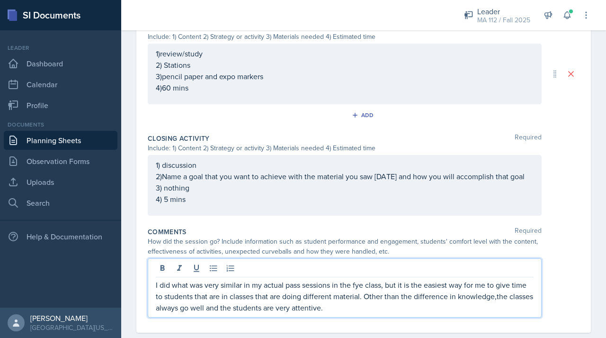
scroll to position [563, 0]
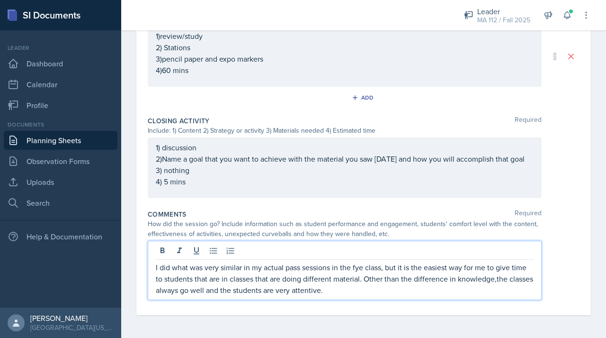
click at [503, 282] on p "I did what was very similar in my actual pass sessions in the fye class, but it…" at bounding box center [345, 278] width 378 height 34
click at [514, 281] on p "I did what was very similar in my actual pass sessions in the fye class, but it…" at bounding box center [345, 278] width 378 height 34
click at [513, 282] on p "I did what was very similar in my actual pass sessions in the fye class, but it…" at bounding box center [345, 278] width 378 height 34
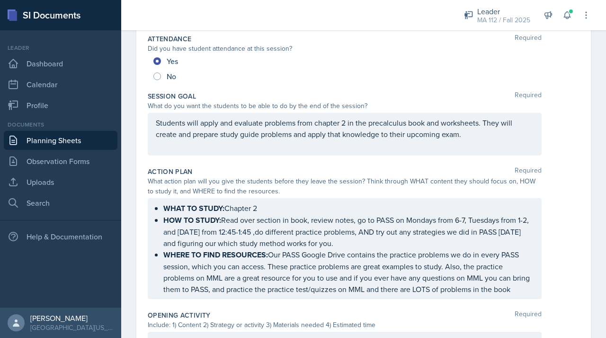
scroll to position [0, 0]
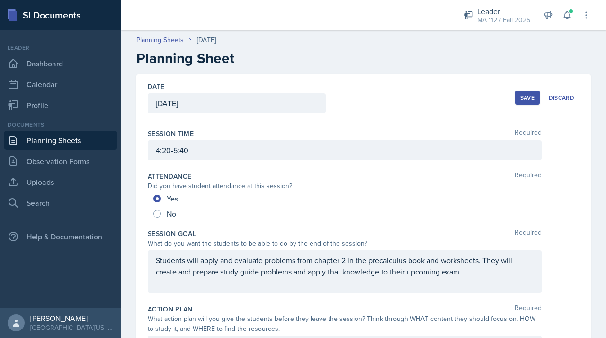
click at [521, 97] on div "Save" at bounding box center [528, 98] width 14 height 8
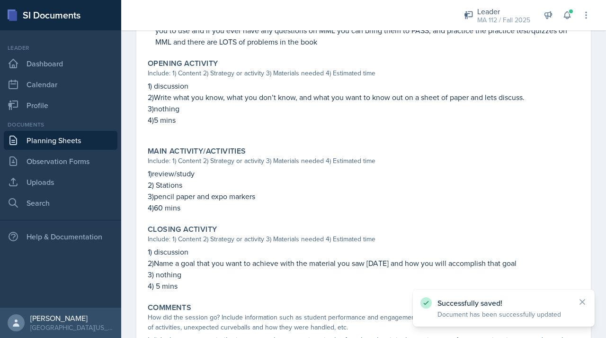
scroll to position [459, 0]
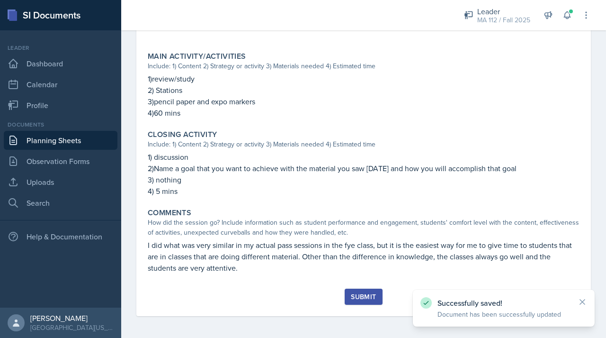
click at [363, 295] on div "Submit" at bounding box center [363, 297] width 25 height 8
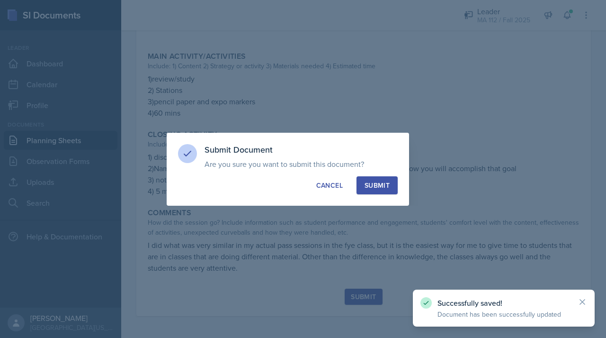
click at [379, 185] on div "Submit" at bounding box center [377, 184] width 25 height 9
radio input "true"
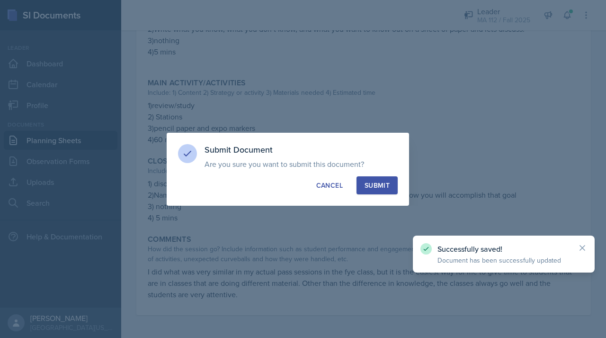
scroll to position [431, 0]
